Goal: Task Accomplishment & Management: Manage account settings

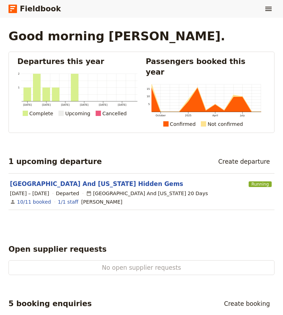
click at [13, 6] on icon at bounding box center [12, 6] width 5 height 1
click at [265, 6] on icon "Show menu" at bounding box center [268, 9] width 8 height 8
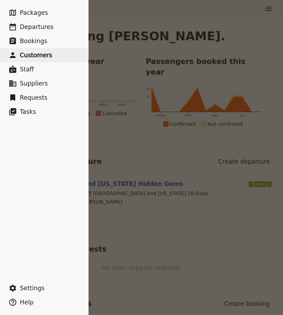
click at [28, 52] on span "Customers" at bounding box center [36, 55] width 32 height 7
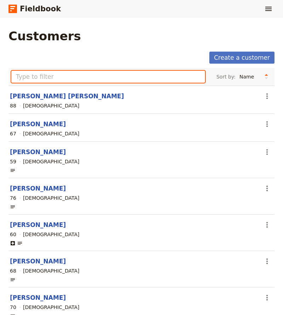
click at [93, 76] on input "text" at bounding box center [107, 77] width 193 height 12
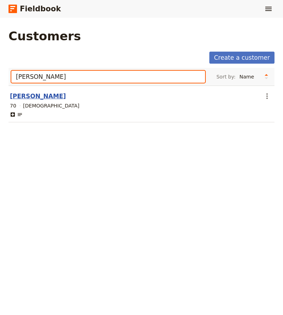
type input "[PERSON_NAME]"
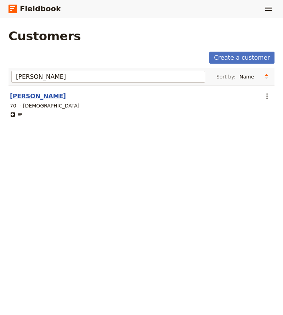
click at [37, 93] on link "[PERSON_NAME]" at bounding box center [38, 96] width 56 height 7
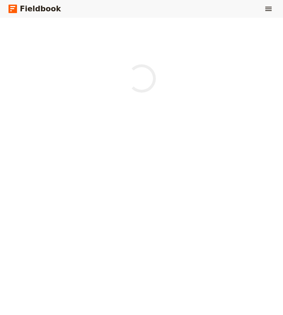
select select "[DEMOGRAPHIC_DATA]"
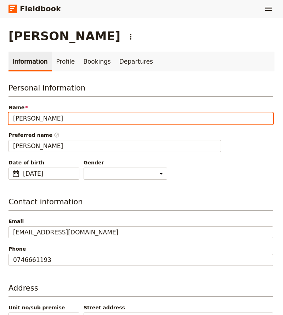
click at [28, 119] on input "[PERSON_NAME]" at bounding box center [140, 118] width 264 height 12
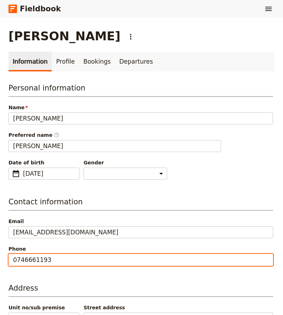
drag, startPoint x: 49, startPoint y: 261, endPoint x: 17, endPoint y: 263, distance: 31.9
click at [17, 263] on input "0746661193" at bounding box center [140, 260] width 264 height 12
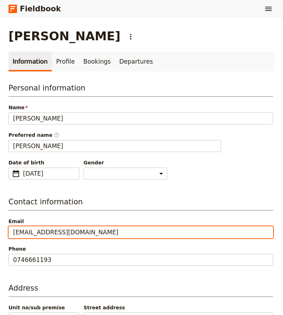
click at [45, 231] on input "[EMAIL_ADDRESS][DOMAIN_NAME]" at bounding box center [140, 232] width 264 height 12
